Goal: Information Seeking & Learning: Learn about a topic

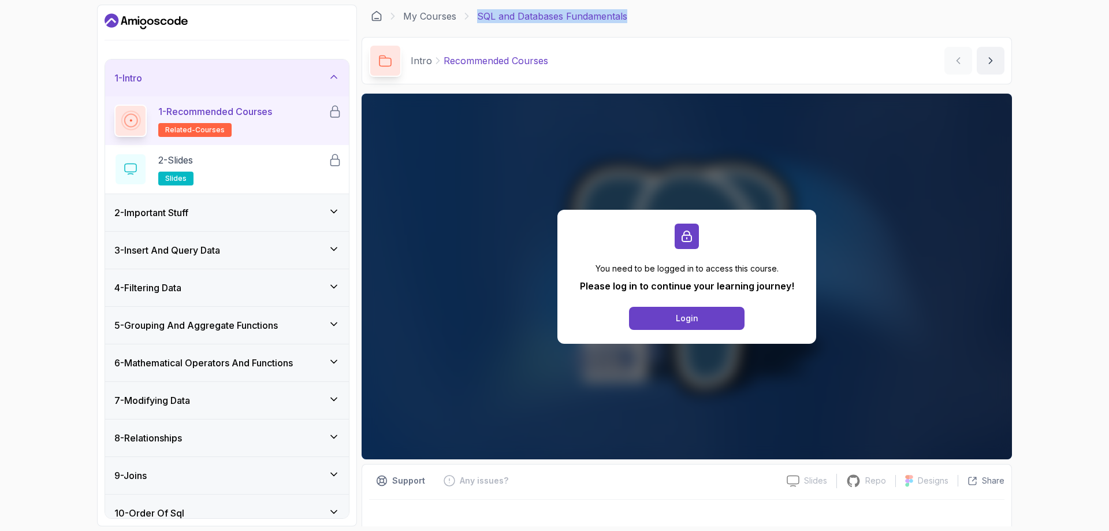
drag, startPoint x: 624, startPoint y: 18, endPoint x: 478, endPoint y: 15, distance: 146.7
click at [478, 15] on p "SQL and Databases Fundamentals" at bounding box center [552, 16] width 150 height 14
copy p "SQL and Databases Fundamentals"
click at [39, 88] on div "1 - Intro 1 - Recommended Courses related-courses 2 - Slides slides 2 - Importa…" at bounding box center [554, 265] width 1109 height 531
click at [442, 16] on link "My Courses" at bounding box center [429, 16] width 53 height 14
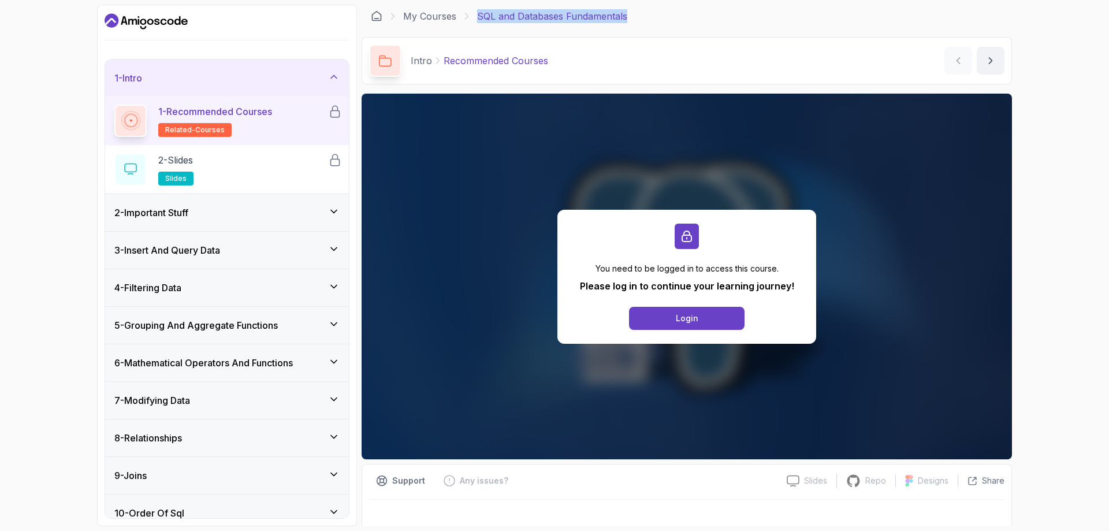
drag, startPoint x: 474, startPoint y: 15, endPoint x: 648, endPoint y: 15, distance: 174.4
click at [648, 15] on div "My Courses SQL and Databases Fundamentals" at bounding box center [687, 16] width 650 height 23
copy p "SQL and Databases Fundamentals"
